Goal: Information Seeking & Learning: Learn about a topic

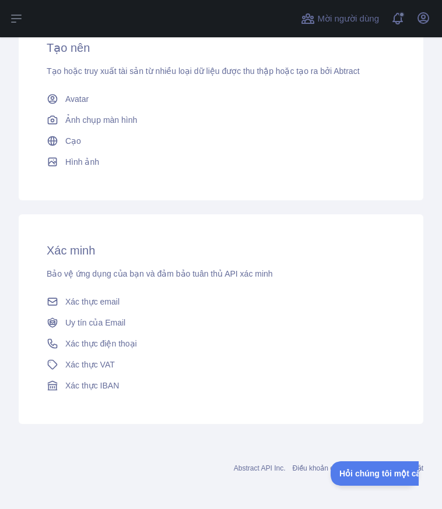
scroll to position [498, 0]
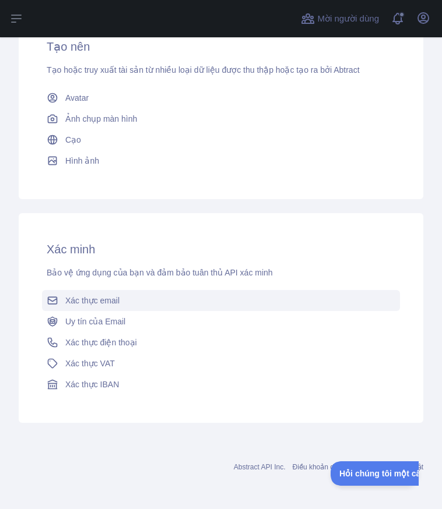
click at [133, 300] on link "Xác thực email" at bounding box center [221, 300] width 358 height 21
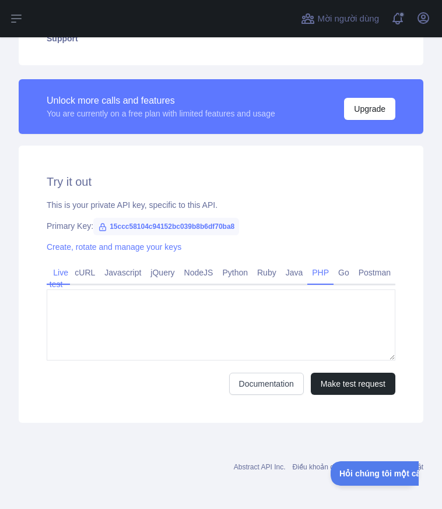
type textarea "**********"
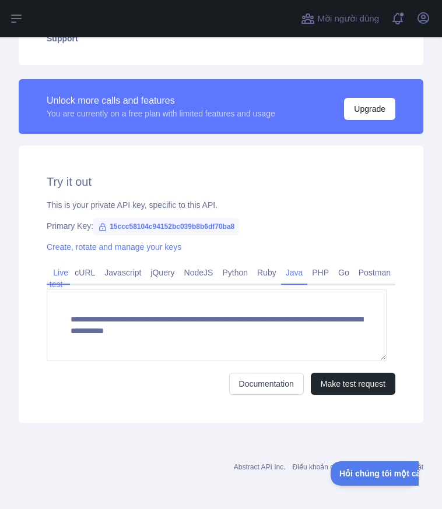
scroll to position [317, 0]
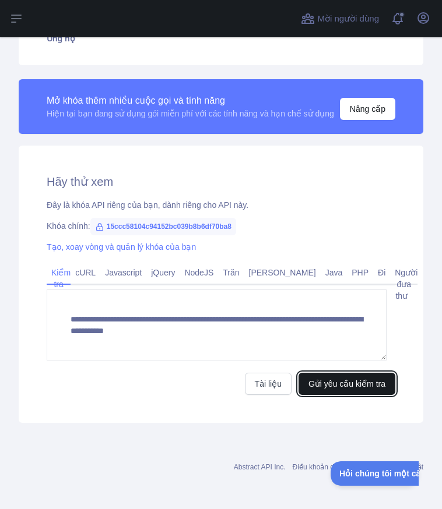
click at [321, 382] on font "Gửi yêu cầu kiểm tra" at bounding box center [346, 383] width 77 height 9
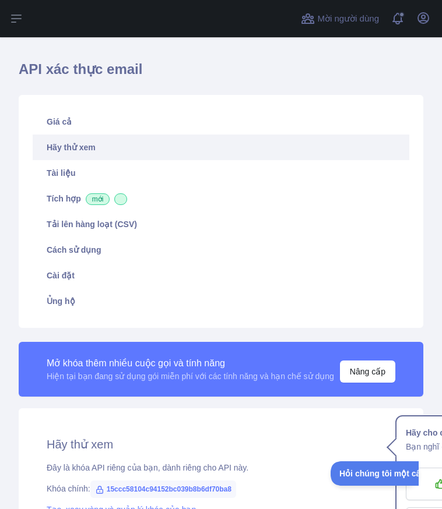
scroll to position [26, 0]
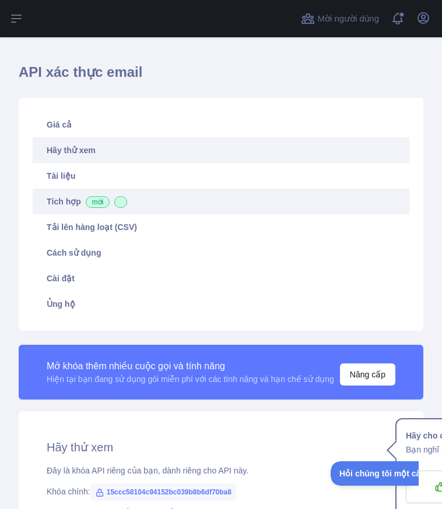
click at [93, 202] on font "mới" at bounding box center [98, 202] width 12 height 8
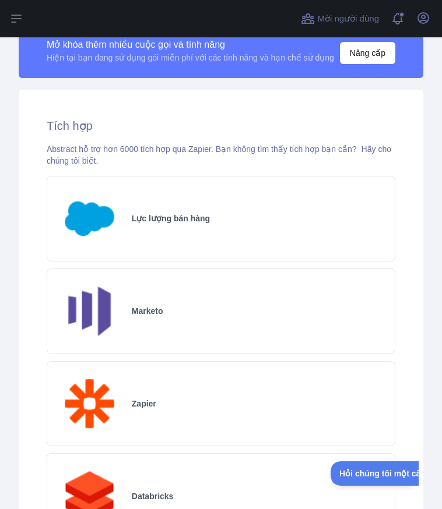
scroll to position [288, 0]
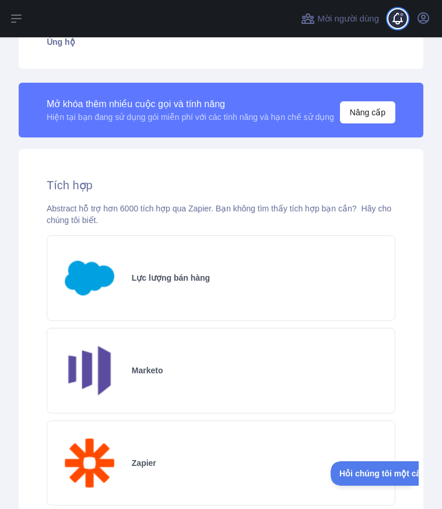
click at [398, 24] on span at bounding box center [401, 18] width 23 height 37
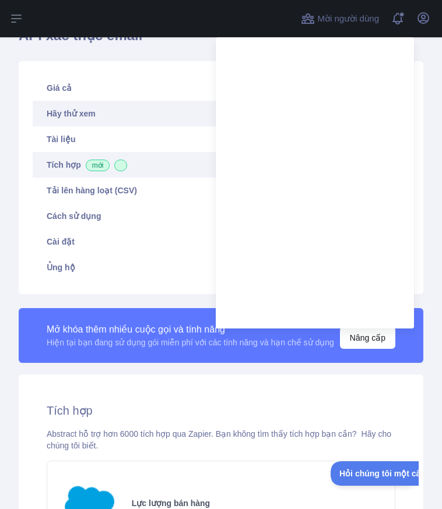
scroll to position [0, 0]
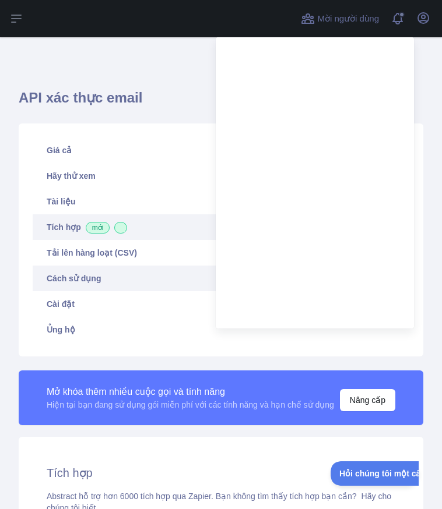
click at [85, 279] on font "Cách sử dụng" at bounding box center [74, 278] width 54 height 9
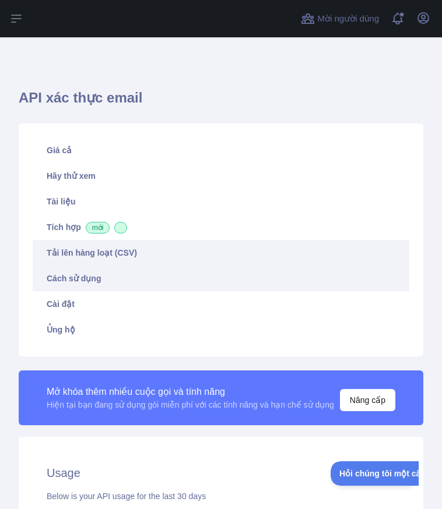
scroll to position [472, 433]
click at [93, 258] on font "Tải lên hàng loạt (CSV)" at bounding box center [92, 252] width 90 height 9
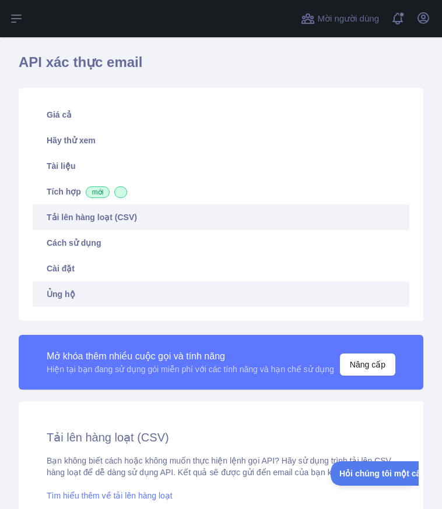
scroll to position [117, 0]
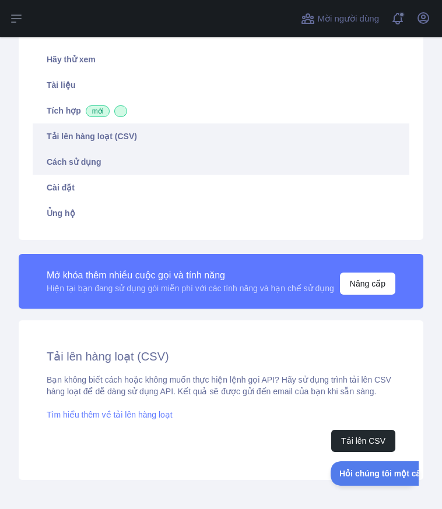
click at [73, 160] on font "Cách sử dụng" at bounding box center [74, 161] width 54 height 9
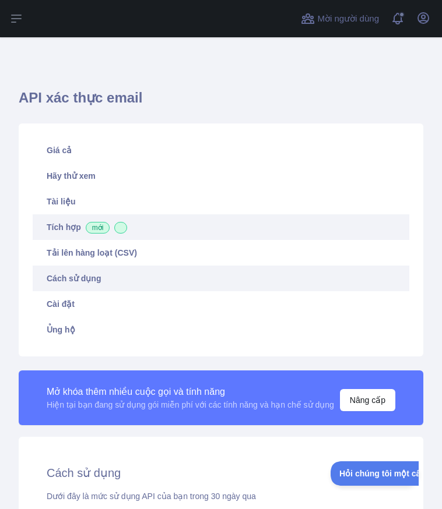
click at [82, 229] on font "Tích hợp mới" at bounding box center [78, 227] width 63 height 9
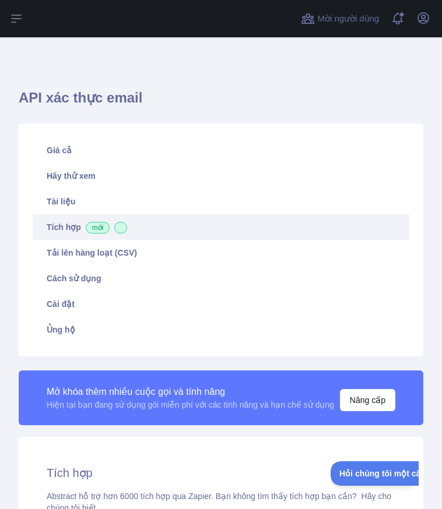
click at [121, 228] on span at bounding box center [120, 228] width 13 height 12
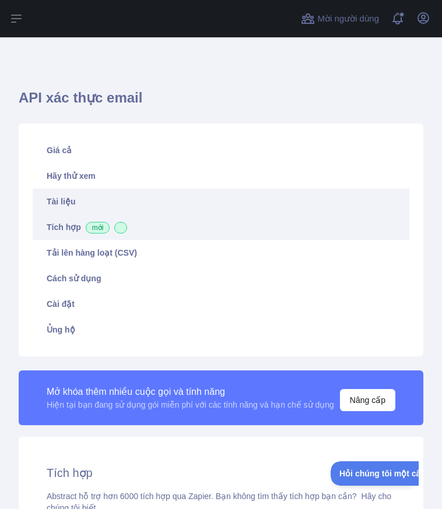
click at [64, 202] on font "Tài liệu" at bounding box center [61, 201] width 29 height 9
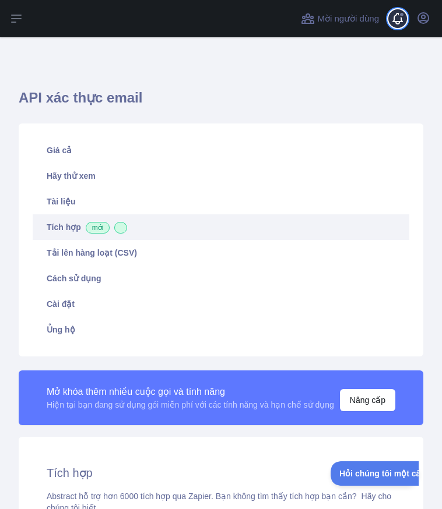
click at [396, 19] on span at bounding box center [401, 18] width 23 height 37
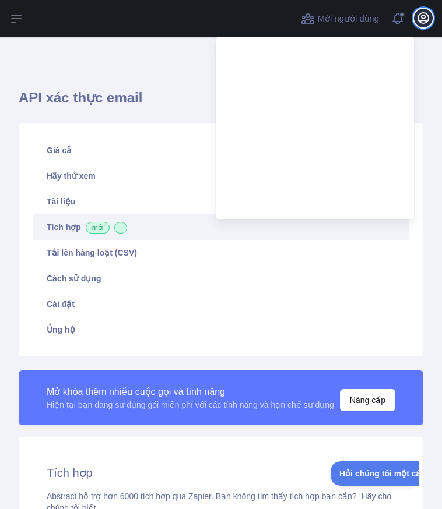
click at [421, 20] on icon "button" at bounding box center [423, 18] width 10 height 10
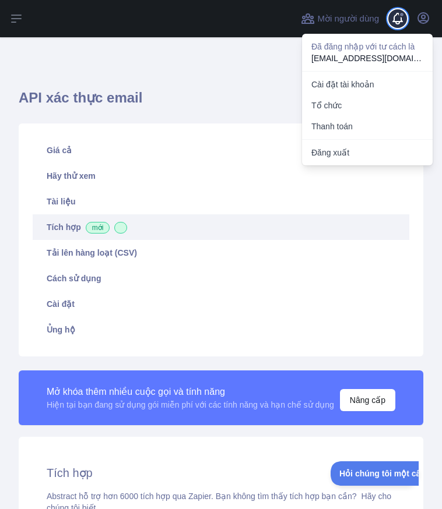
click at [396, 29] on span at bounding box center [401, 18] width 23 height 37
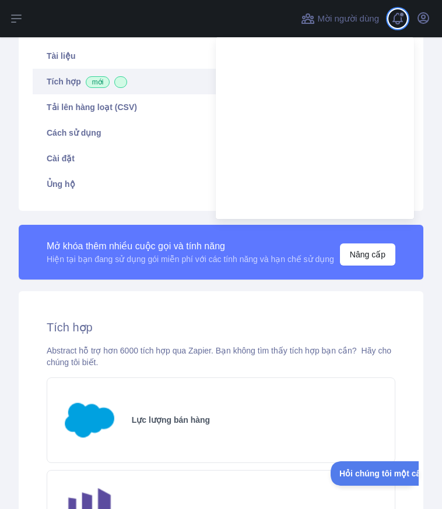
scroll to position [175, 0]
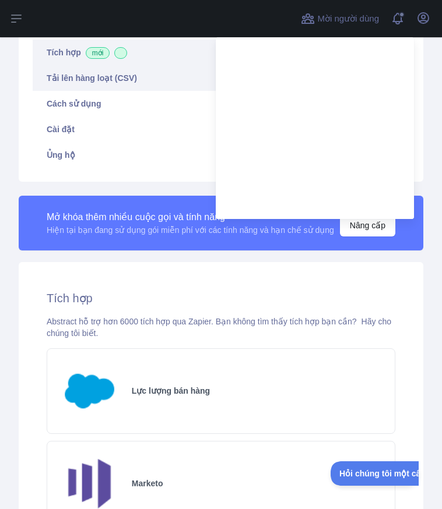
click at [82, 78] on font "Tải lên hàng loạt (CSV)" at bounding box center [92, 77] width 90 height 9
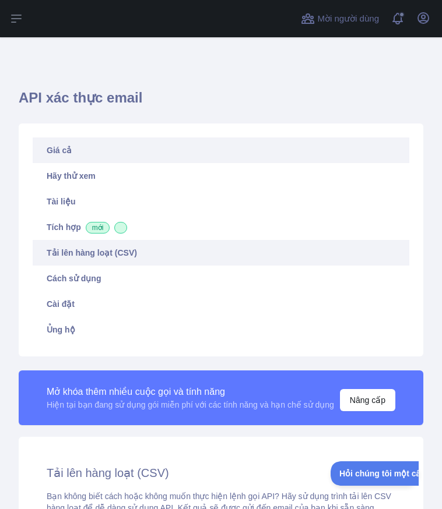
click at [76, 157] on link "Giá cả" at bounding box center [221, 151] width 376 height 26
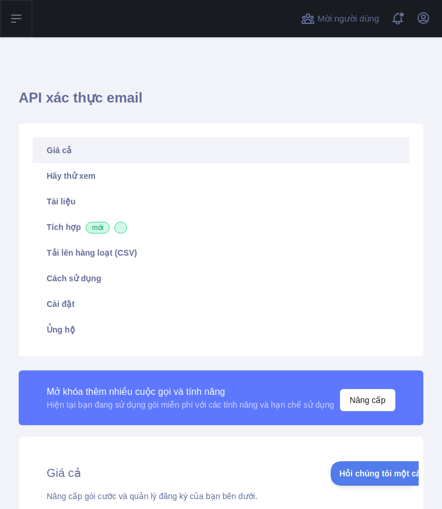
click at [17, 9] on button "Mở thanh bên" at bounding box center [16, 18] width 33 height 37
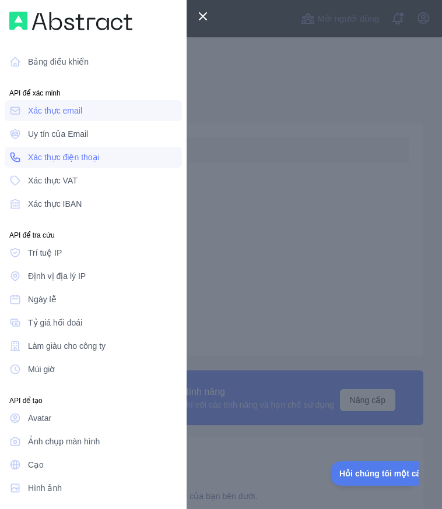
drag, startPoint x: 57, startPoint y: 135, endPoint x: 140, endPoint y: 147, distance: 84.9
click at [57, 135] on font "Uy tín của Email" at bounding box center [58, 133] width 60 height 9
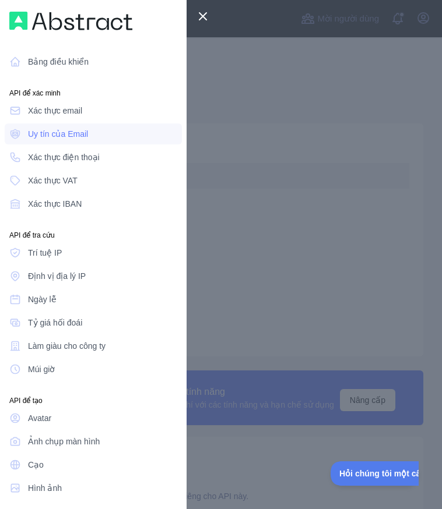
drag, startPoint x: 59, startPoint y: 135, endPoint x: 145, endPoint y: 96, distance: 94.1
click at [59, 135] on font "Uy tín của Email" at bounding box center [58, 133] width 60 height 9
click at [208, 22] on icon at bounding box center [203, 16] width 14 height 14
